Goal: Information Seeking & Learning: Learn about a topic

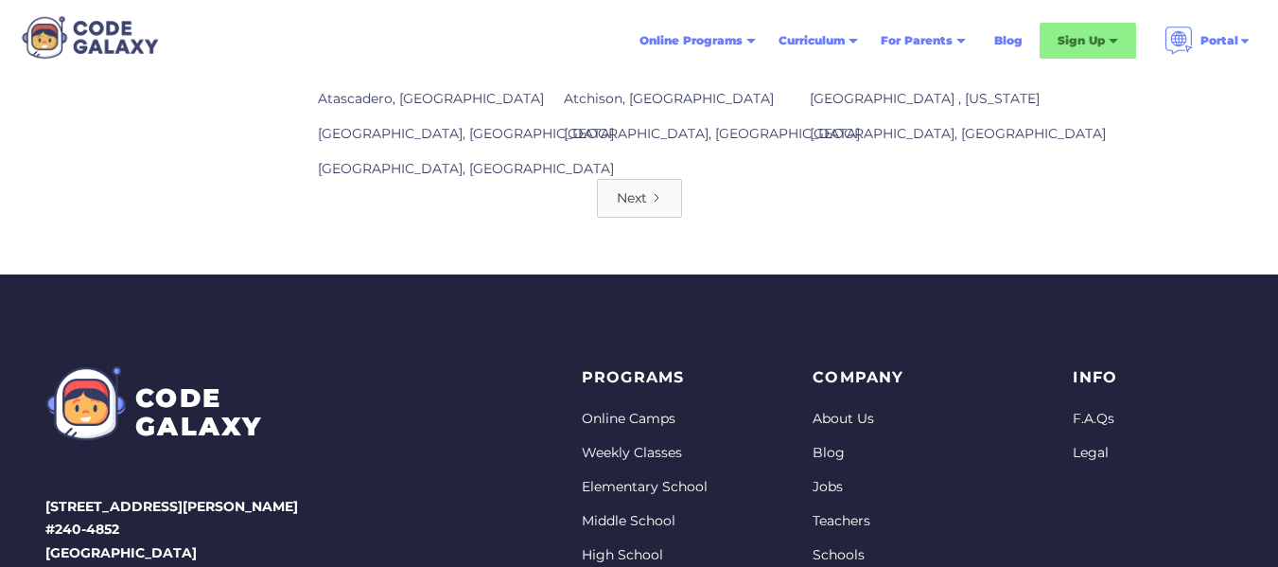
scroll to position [3530, 0]
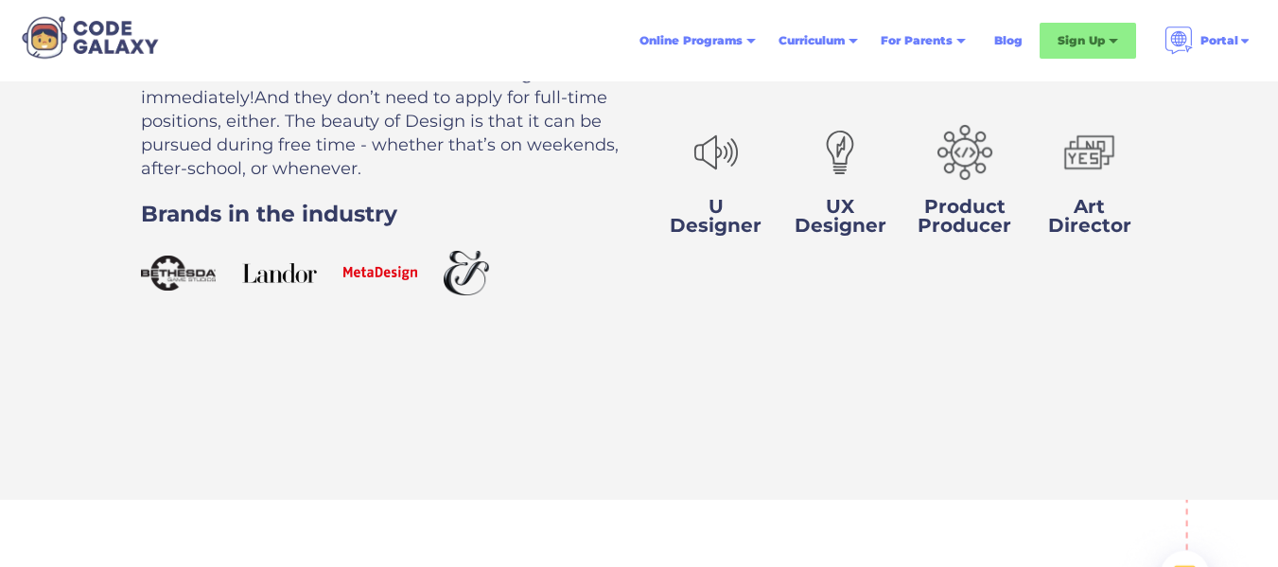
scroll to position [9354, 0]
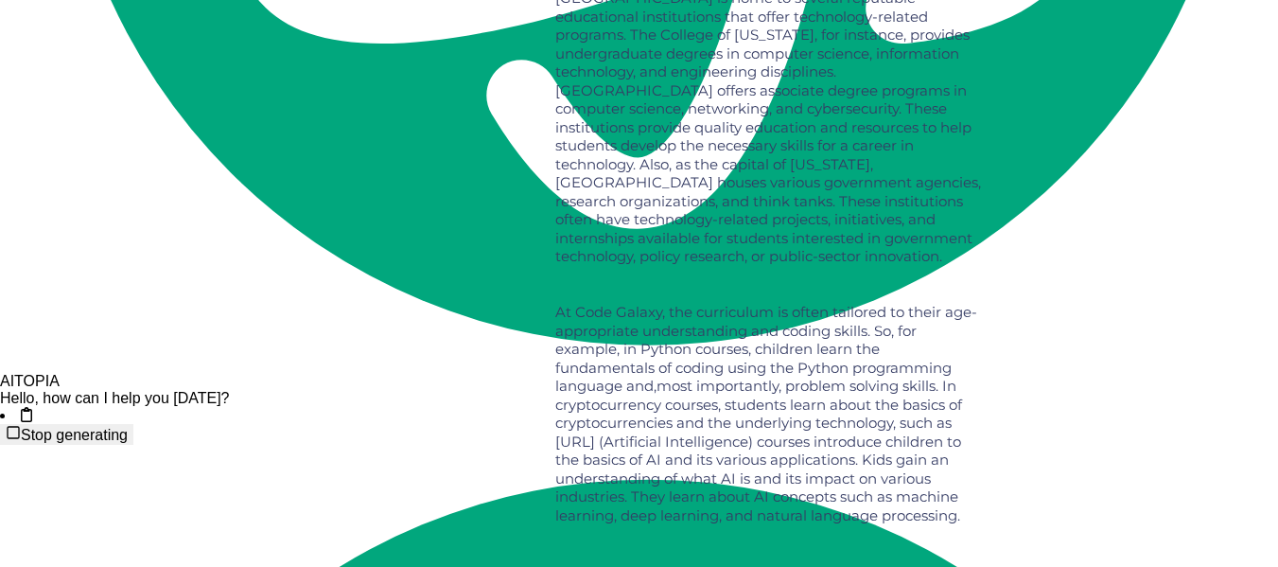
scroll to position [3354, 0]
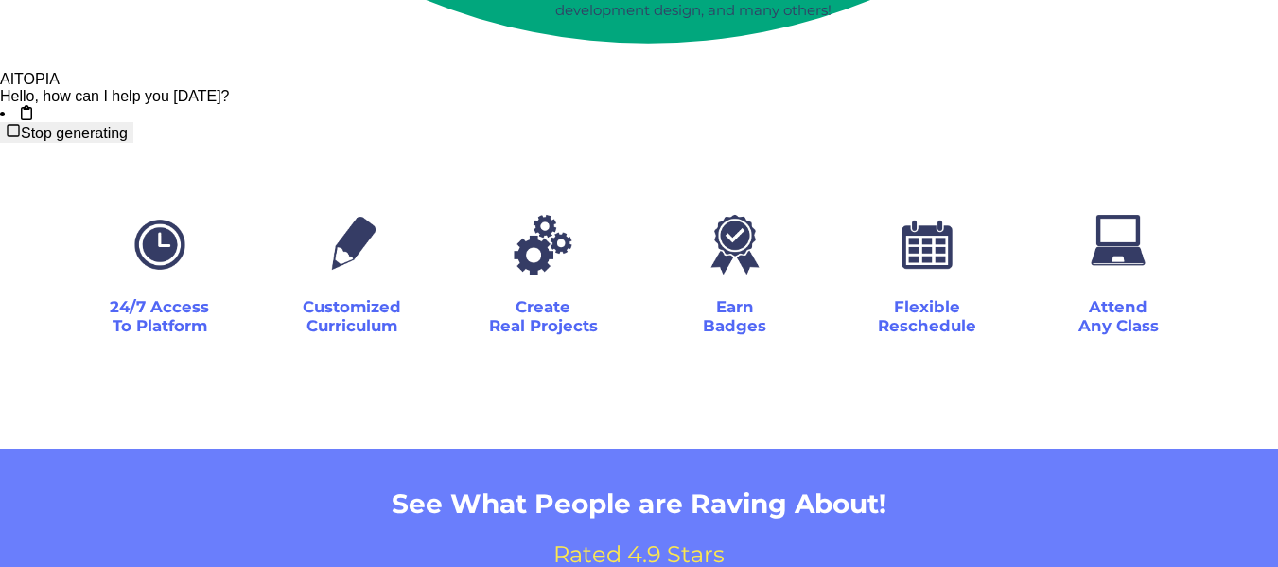
scroll to position [3691, 0]
